Goal: Transaction & Acquisition: Book appointment/travel/reservation

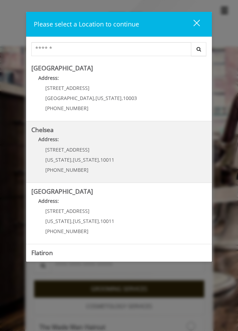
click at [105, 144] on p "Address:" at bounding box center [118, 141] width 175 height 11
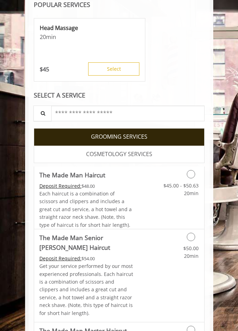
scroll to position [174, 0]
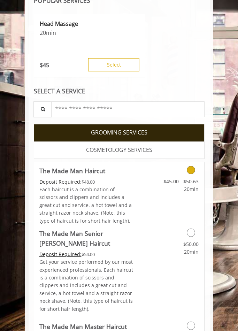
click at [188, 175] on link "$45.00 - $50.63 20min" at bounding box center [179, 183] width 37 height 19
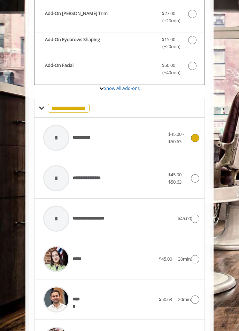
scroll to position [318, 0]
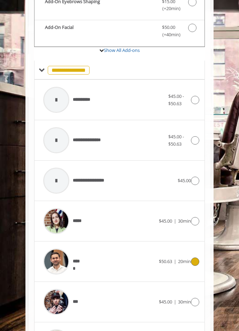
click at [182, 258] on span "20min" at bounding box center [184, 261] width 13 height 6
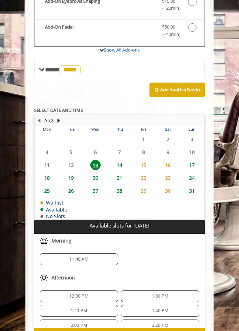
scroll to position [35, 0]
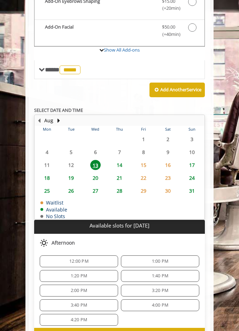
click at [101, 263] on span "12:00 PM" at bounding box center [79, 262] width 72 height 6
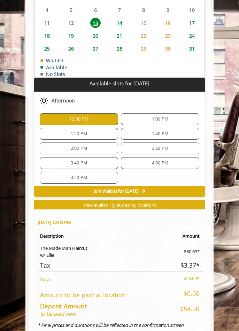
scroll to position [509, 0]
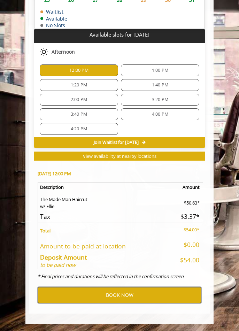
click at [133, 298] on button "BOOK NOW" at bounding box center [120, 295] width 164 height 16
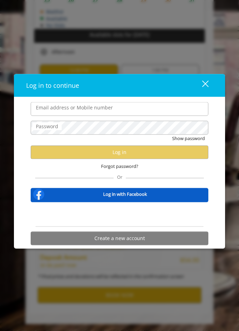
type input "**********"
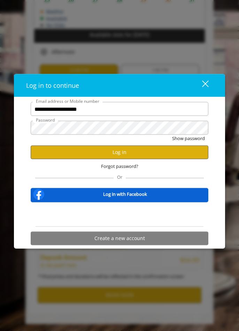
scroll to position [0, 0]
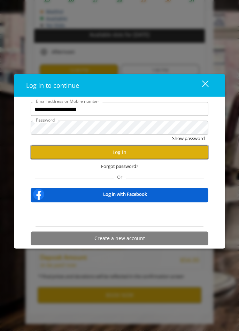
click at [110, 151] on button "Log in" at bounding box center [120, 152] width 178 height 14
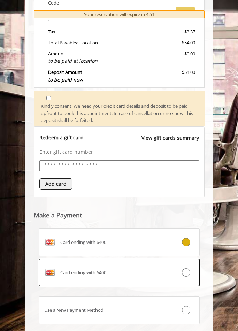
scroll to position [303, 0]
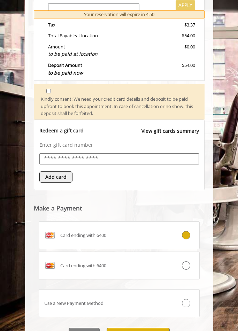
click at [109, 236] on div "Card ending with 6400" at bounding box center [106, 235] width 134 height 11
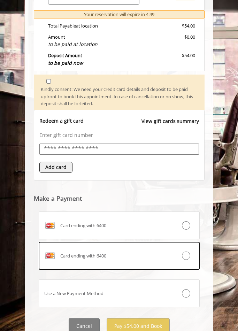
scroll to position [329, 0]
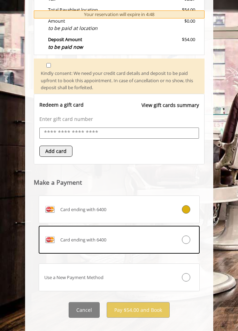
click at [186, 213] on icon at bounding box center [186, 209] width 8 height 8
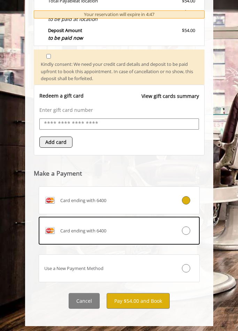
scroll to position [340, 0]
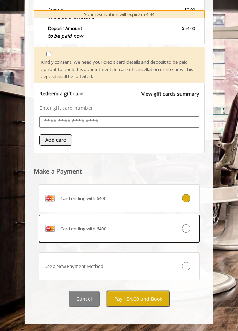
click at [144, 300] on button "Pay $54.00 and Book" at bounding box center [138, 299] width 63 height 16
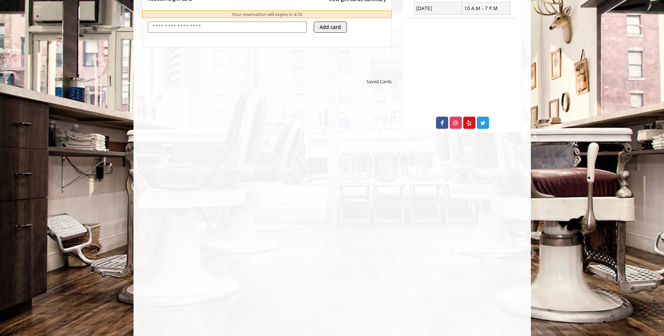
scroll to position [349, 0]
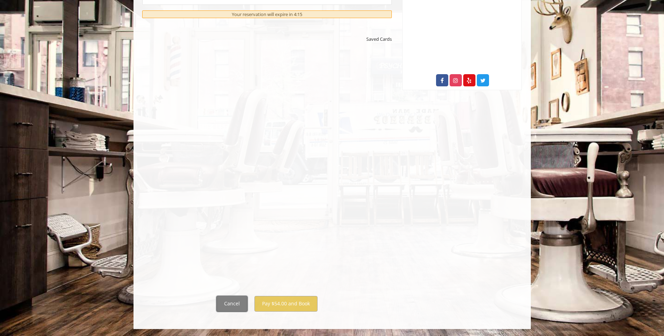
click at [233, 307] on button "Cancel" at bounding box center [232, 304] width 31 height 16
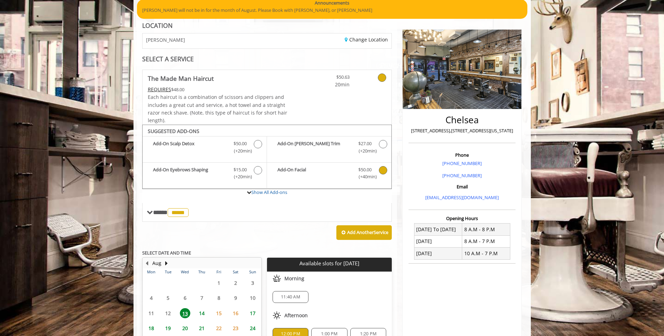
scroll to position [4, 0]
